Goal: Task Accomplishment & Management: Use online tool/utility

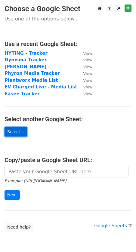
click at [13, 132] on link "Select..." at bounding box center [16, 131] width 23 height 9
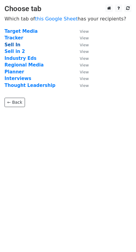
click at [13, 45] on strong "Sell In" at bounding box center [13, 44] width 16 height 5
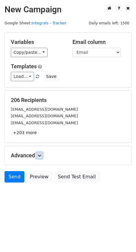
click at [39, 156] on icon at bounding box center [40, 156] width 4 height 4
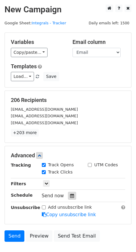
click at [70, 196] on icon at bounding box center [72, 196] width 4 height 4
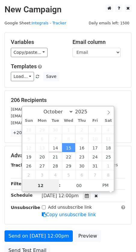
scroll to position [0, 0]
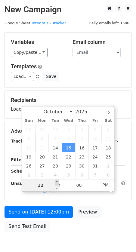
type input "2025-10-15 13:00"
type input "01"
click at [57, 182] on span at bounding box center [57, 182] width 4 height 6
type input "2025-10-15 14:00"
type input "02"
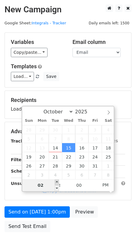
click at [57, 182] on span at bounding box center [57, 182] width 4 height 6
type input "2025-10-15 15:00"
type input "03"
click at [57, 182] on span at bounding box center [57, 182] width 4 height 6
type input "2025-10-15 16:00"
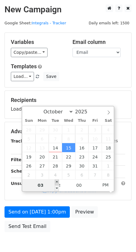
type input "04"
click at [57, 182] on span at bounding box center [57, 182] width 4 height 6
type input "2025-10-15 17:00"
type input "05"
click at [57, 182] on span at bounding box center [57, 182] width 4 height 6
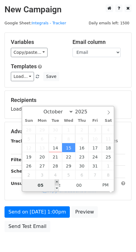
type input "2025-10-15 18:00"
type input "06"
click at [57, 182] on span at bounding box center [57, 182] width 4 height 6
type input "2025-10-15 19:00"
type input "07"
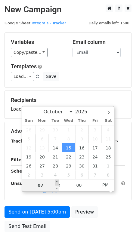
click at [57, 182] on span at bounding box center [57, 182] width 4 height 6
type input "2025-10-15 20:00"
type input "08"
click at [57, 182] on span at bounding box center [57, 182] width 4 height 6
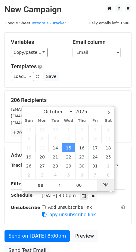
type input "[DATE] 08:00"
click at [106, 185] on span "PM" at bounding box center [105, 185] width 17 height 12
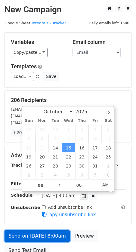
click at [45, 236] on link "Send on [DATE] 8:00am" at bounding box center [37, 235] width 65 height 11
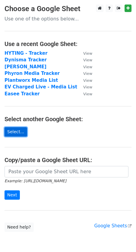
click at [13, 133] on link "Select..." at bounding box center [16, 131] width 23 height 9
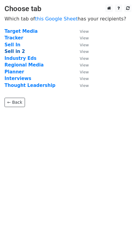
click at [12, 52] on strong "Sell in 2" at bounding box center [15, 51] width 20 height 5
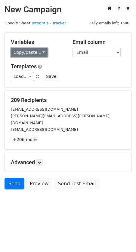
click at [23, 52] on link "Copy/paste..." at bounding box center [29, 52] width 37 height 9
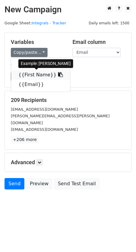
click at [27, 74] on link "{{First Name}}" at bounding box center [40, 75] width 59 height 10
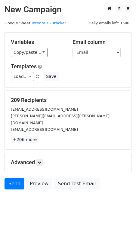
click at [29, 159] on h5 "Advanced" at bounding box center [68, 162] width 114 height 7
click at [41, 161] on icon at bounding box center [40, 163] width 4 height 4
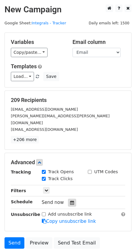
click at [71, 201] on icon at bounding box center [72, 203] width 4 height 4
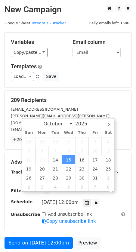
scroll to position [0, 0]
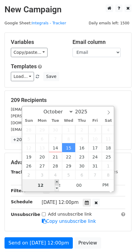
type input "2025-10-15 13:00"
type input "01"
click at [57, 181] on span at bounding box center [57, 182] width 4 height 6
type input "2025-10-15 14:00"
type input "02"
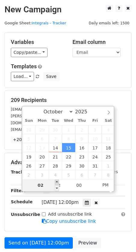
click at [57, 181] on span at bounding box center [57, 182] width 4 height 6
type input "2025-10-15 15:00"
type input "03"
click at [57, 181] on span at bounding box center [57, 182] width 4 height 6
type input "2025-10-15 16:00"
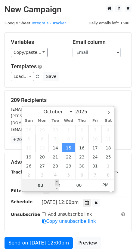
type input "04"
click at [57, 181] on span at bounding box center [57, 182] width 4 height 6
type input "2025-10-15 17:00"
type input "05"
click at [57, 181] on span at bounding box center [57, 182] width 4 height 6
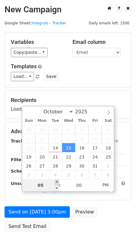
type input "2025-10-15 18:00"
type input "06"
click at [57, 181] on span at bounding box center [57, 182] width 4 height 6
type input "2025-10-15 19:00"
type input "07"
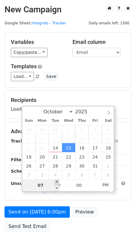
click at [57, 181] on span at bounding box center [57, 182] width 4 height 6
type input "2025-10-15 20:00"
type input "08"
click at [57, 181] on span at bounding box center [57, 182] width 4 height 6
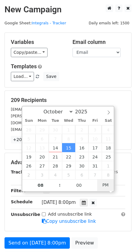
type input "[DATE] 08:00"
click at [104, 185] on span "PM" at bounding box center [105, 185] width 17 height 12
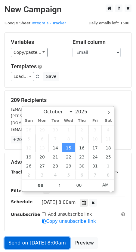
click at [19, 237] on link "Send on [DATE] 8:00am" at bounding box center [37, 242] width 65 height 11
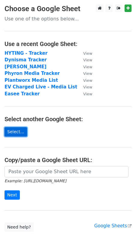
click at [17, 133] on link "Select..." at bounding box center [16, 131] width 23 height 9
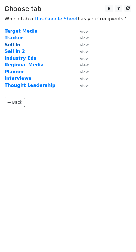
click at [10, 44] on strong "Sell In" at bounding box center [13, 44] width 16 height 5
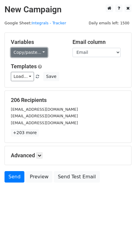
click at [30, 52] on link "Copy/paste..." at bounding box center [29, 52] width 37 height 9
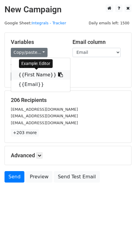
click at [26, 74] on link "{{First Name}}" at bounding box center [40, 75] width 59 height 10
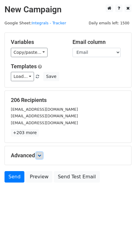
click at [39, 155] on icon at bounding box center [40, 156] width 4 height 4
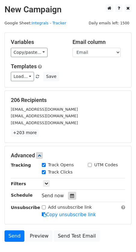
click at [70, 197] on icon at bounding box center [72, 196] width 4 height 4
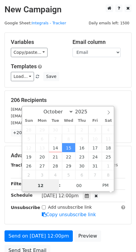
scroll to position [0, 0]
type input "[DATE] 11:00"
type input "11"
click at [58, 187] on span at bounding box center [57, 188] width 4 height 6
type input "[DATE] 10:00"
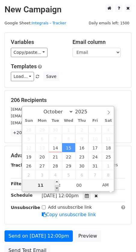
type input "10"
click at [58, 187] on span at bounding box center [57, 188] width 4 height 6
type input "[DATE] 09:00"
type input "09"
click at [58, 187] on span at bounding box center [57, 188] width 4 height 6
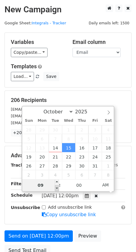
type input "[DATE] 08:00"
type input "08"
click at [58, 187] on span at bounding box center [57, 188] width 4 height 6
type input "2025-10-15 07:00"
type input "07"
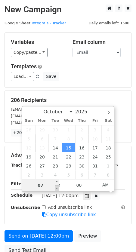
click at [58, 187] on span at bounding box center [57, 188] width 4 height 6
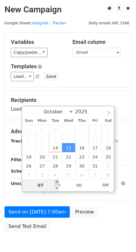
type input "[DATE] 08:00"
type input "08"
click at [57, 181] on span at bounding box center [57, 182] width 4 height 6
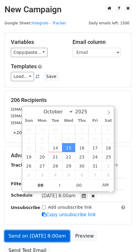
click at [33, 236] on link "Send on [DATE] 8:00am" at bounding box center [37, 235] width 65 height 11
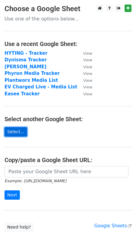
click at [13, 132] on link "Select..." at bounding box center [16, 131] width 23 height 9
click at [17, 132] on link "Select..." at bounding box center [16, 131] width 23 height 9
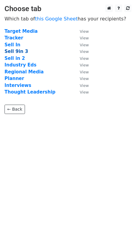
click at [10, 51] on strong "Sell 9in 3" at bounding box center [16, 51] width 23 height 5
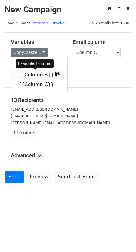
click at [34, 74] on link "{{Column B}}" at bounding box center [39, 75] width 56 height 10
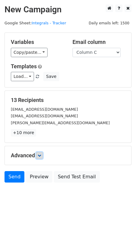
click at [41, 156] on icon at bounding box center [40, 156] width 4 height 4
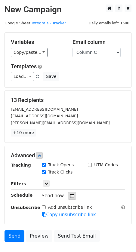
click at [71, 195] on icon at bounding box center [72, 196] width 4 height 4
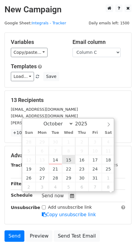
scroll to position [0, 0]
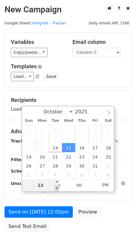
type input "[DATE] 11:00"
type input "11"
click at [57, 188] on span at bounding box center [57, 188] width 4 height 6
type input "[DATE] 10:00"
type input "10"
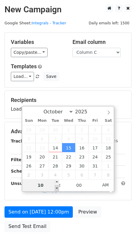
click at [57, 188] on span at bounding box center [57, 188] width 4 height 6
type input "[DATE] 09:00"
type input "09"
click at [57, 188] on span at bounding box center [57, 188] width 4 height 6
type input "[DATE] 08:00"
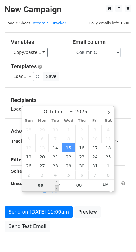
type input "08"
click at [57, 188] on span at bounding box center [57, 188] width 4 height 6
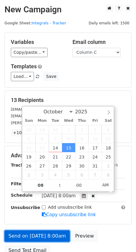
click at [30, 236] on link "Send on [DATE] 8:00am" at bounding box center [37, 235] width 65 height 11
